Goal: Information Seeking & Learning: Find specific fact

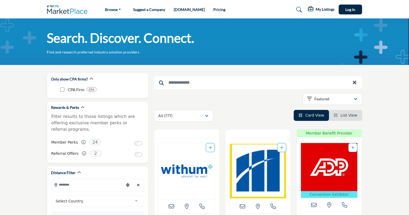
click at [173, 80] on input "Search Keyword" at bounding box center [258, 82] width 208 height 13
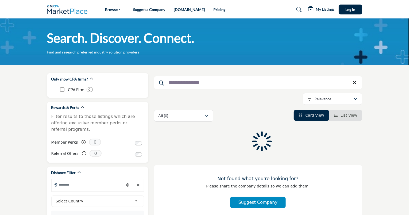
type input "**********"
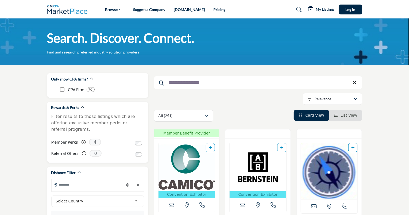
click at [340, 113] on link "List View" at bounding box center [346, 115] width 24 height 4
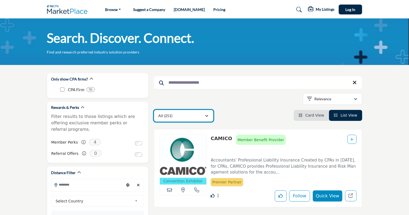
click at [207, 116] on icon "button" at bounding box center [206, 116] width 3 height 4
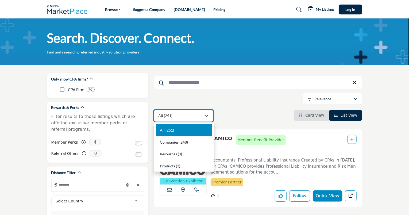
click at [207, 116] on icon "button" at bounding box center [206, 116] width 3 height 4
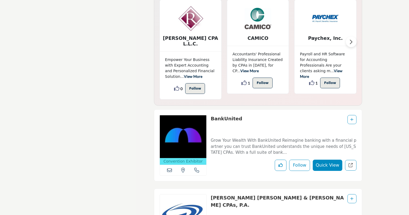
scroll to position [1820, 0]
